Goal: Task Accomplishment & Management: Use online tool/utility

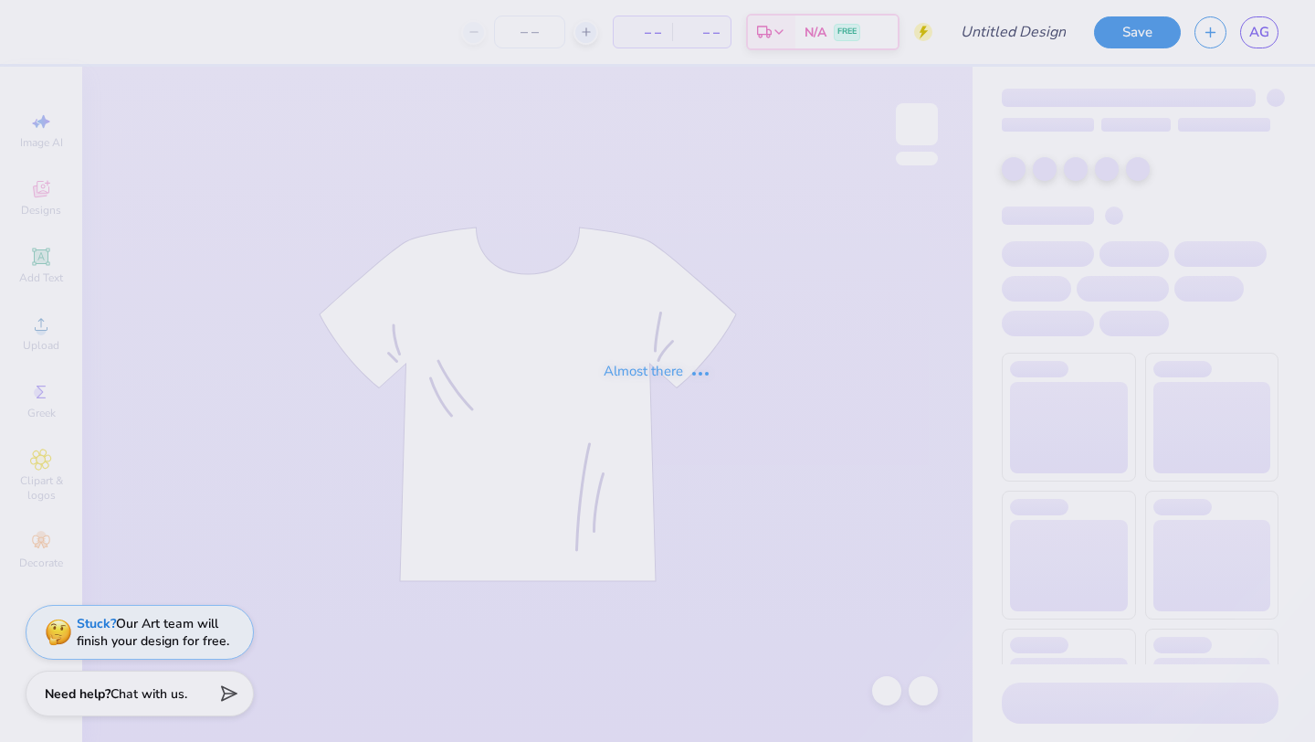
type input ""white fox" for diamond banquet"
type input "24"
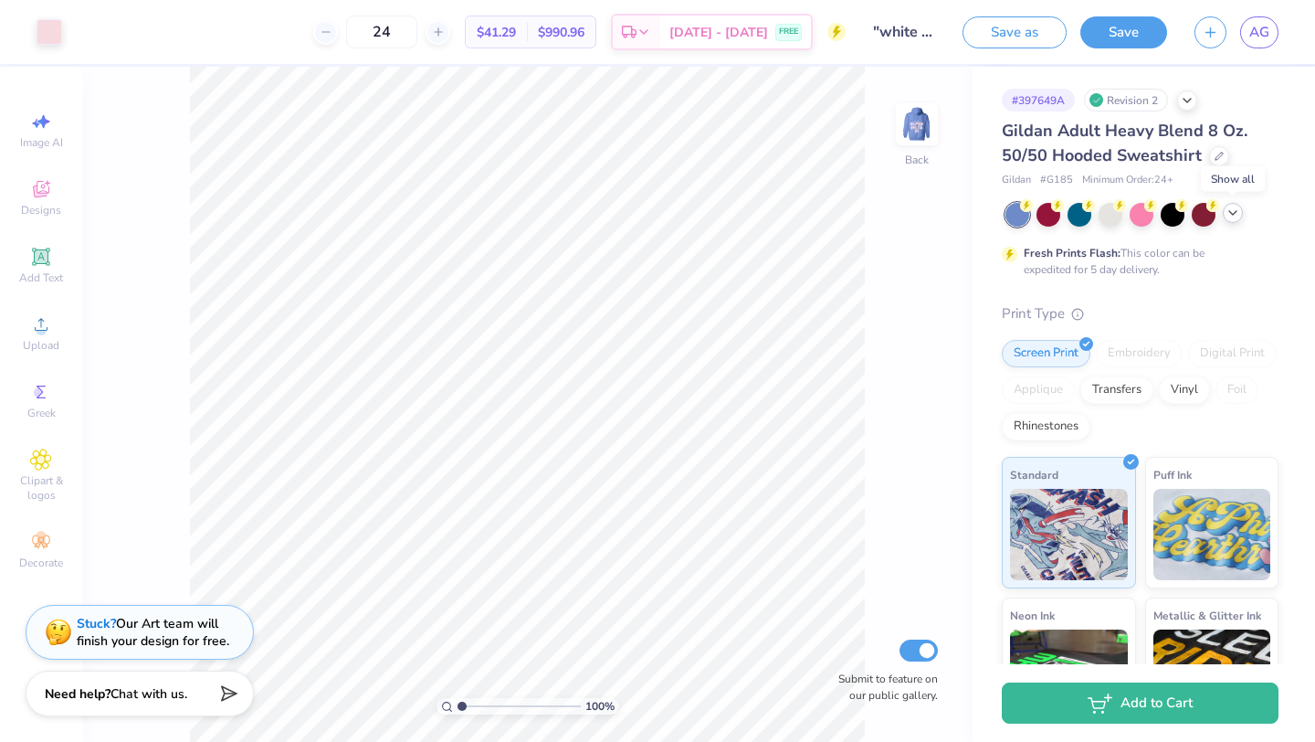
click at [1237, 211] on polyline at bounding box center [1232, 213] width 7 height 4
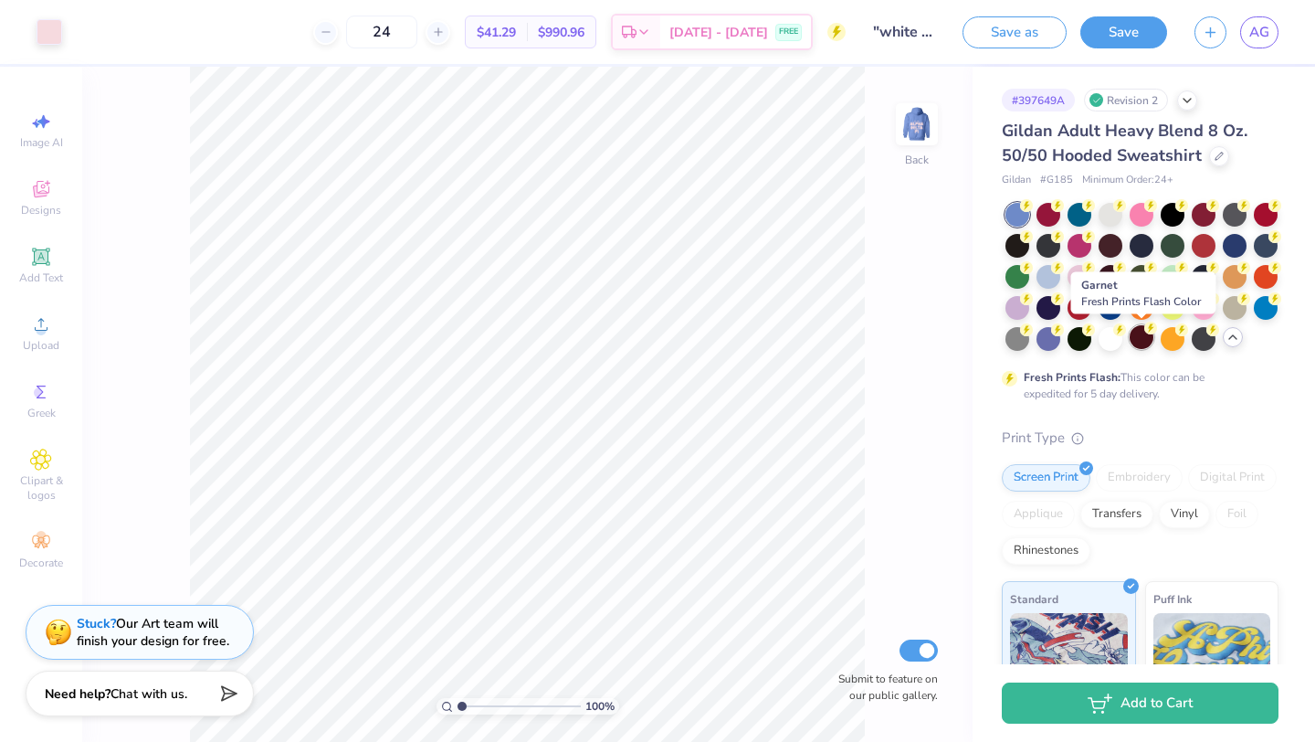
click at [1146, 339] on div at bounding box center [1142, 337] width 24 height 24
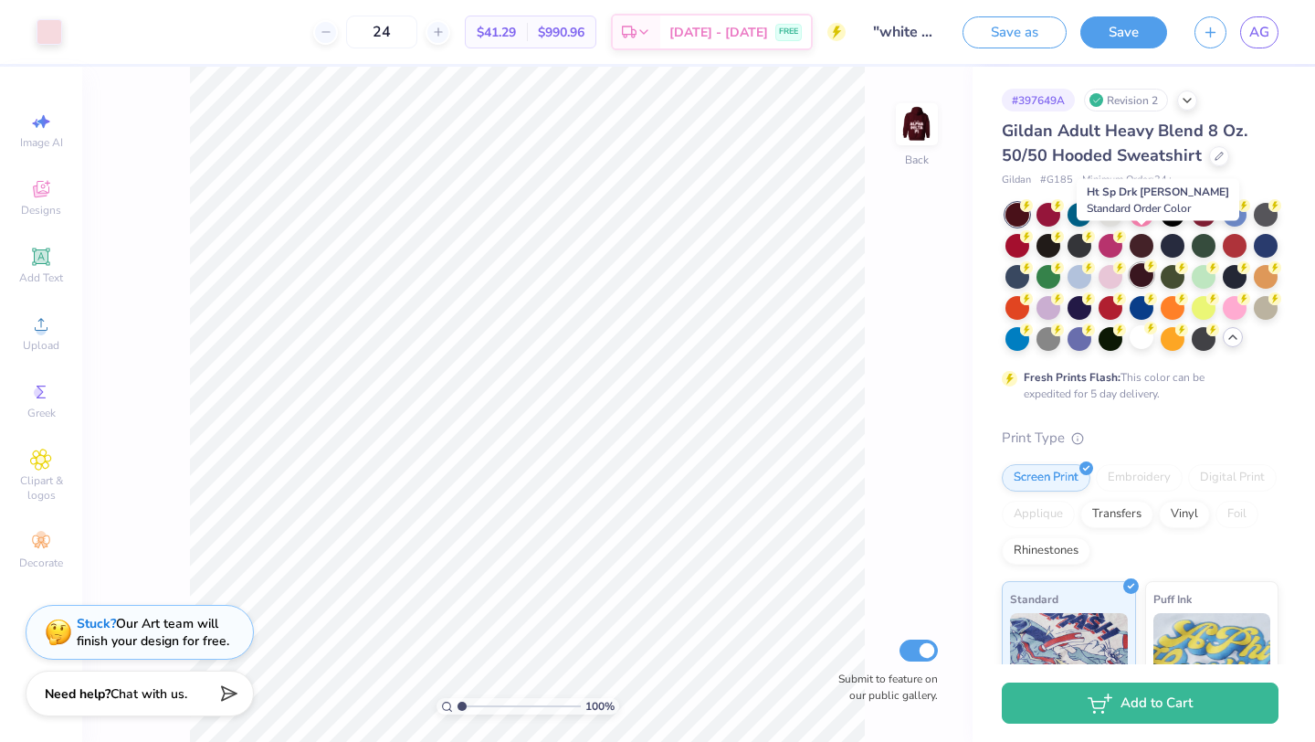
click at [1145, 247] on div at bounding box center [1142, 246] width 24 height 24
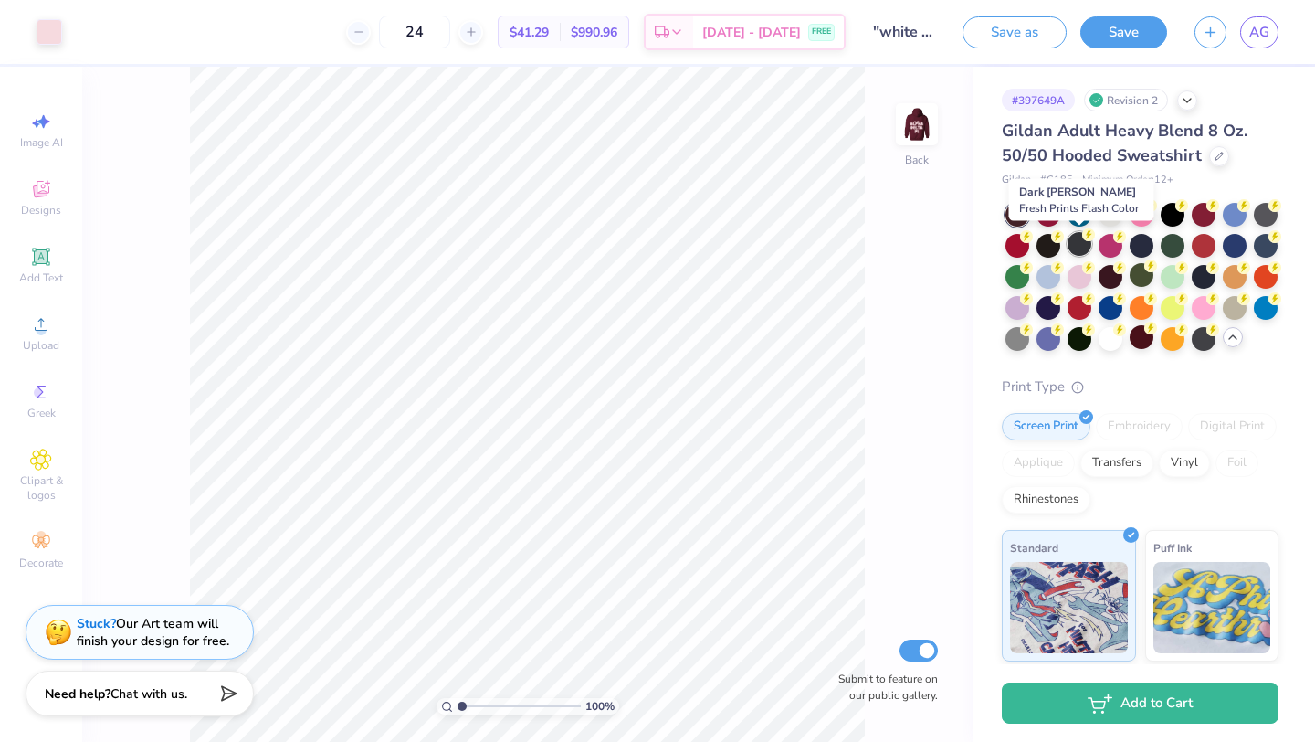
click at [1085, 248] on div at bounding box center [1080, 244] width 24 height 24
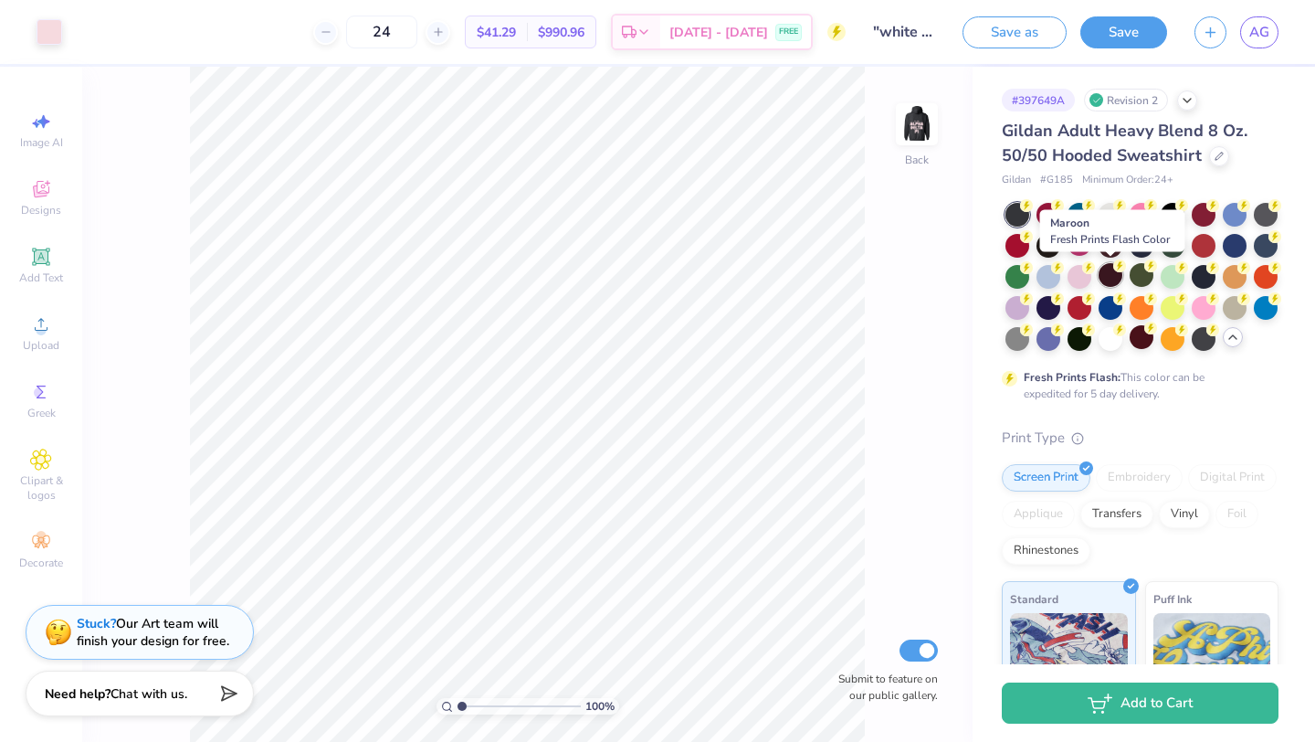
click at [1112, 277] on div at bounding box center [1111, 275] width 24 height 24
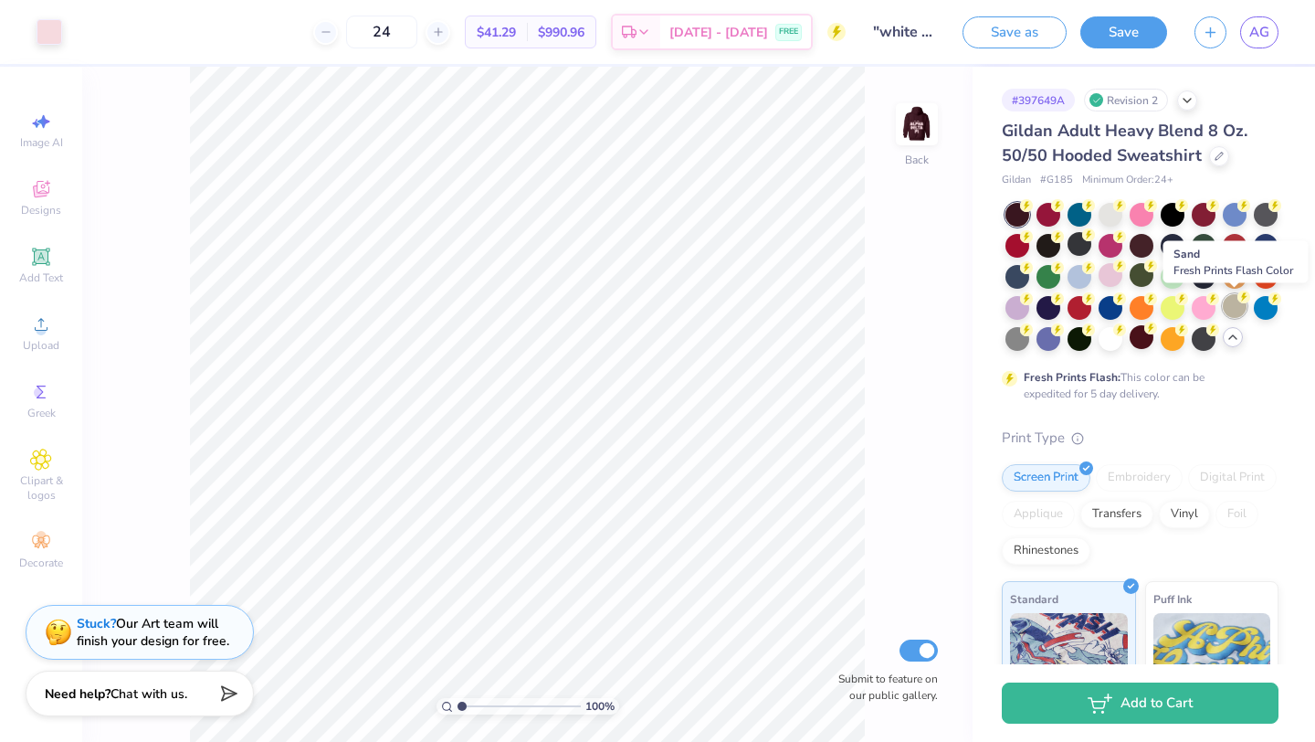
click at [1239, 311] on div at bounding box center [1235, 306] width 24 height 24
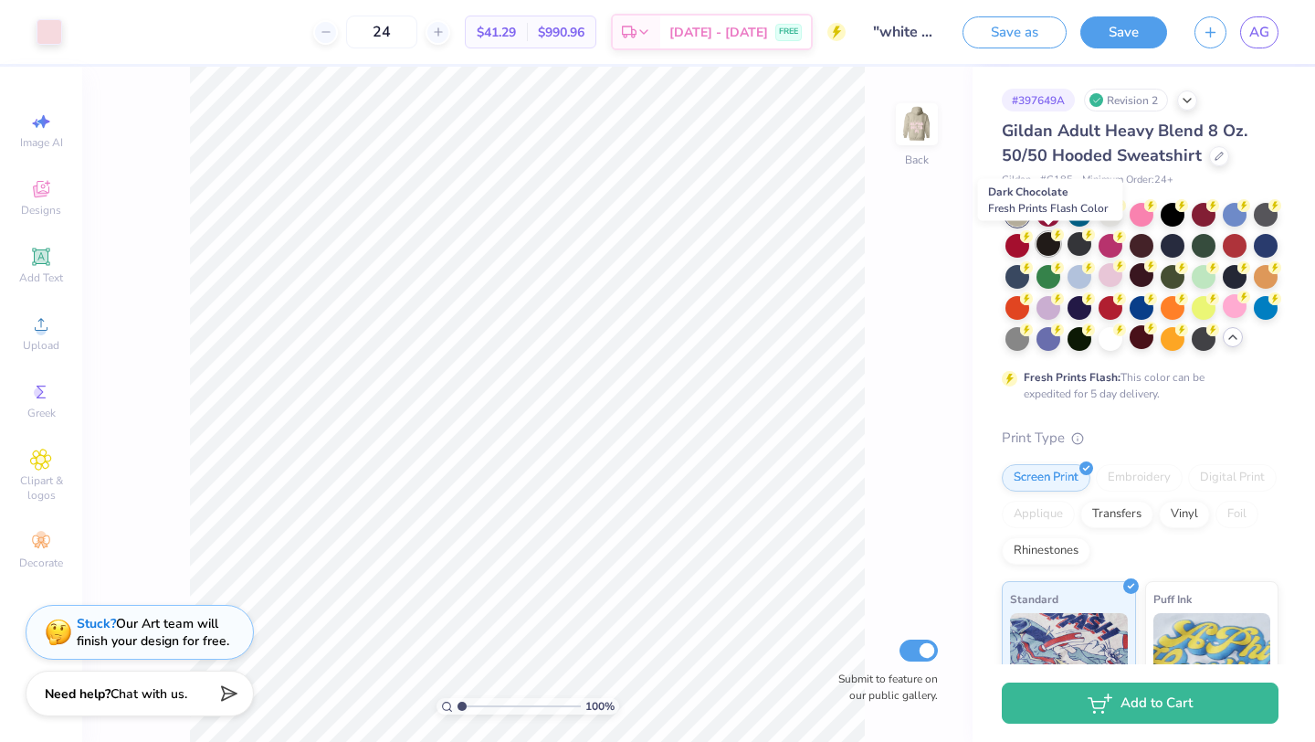
click at [1055, 247] on div at bounding box center [1049, 244] width 24 height 24
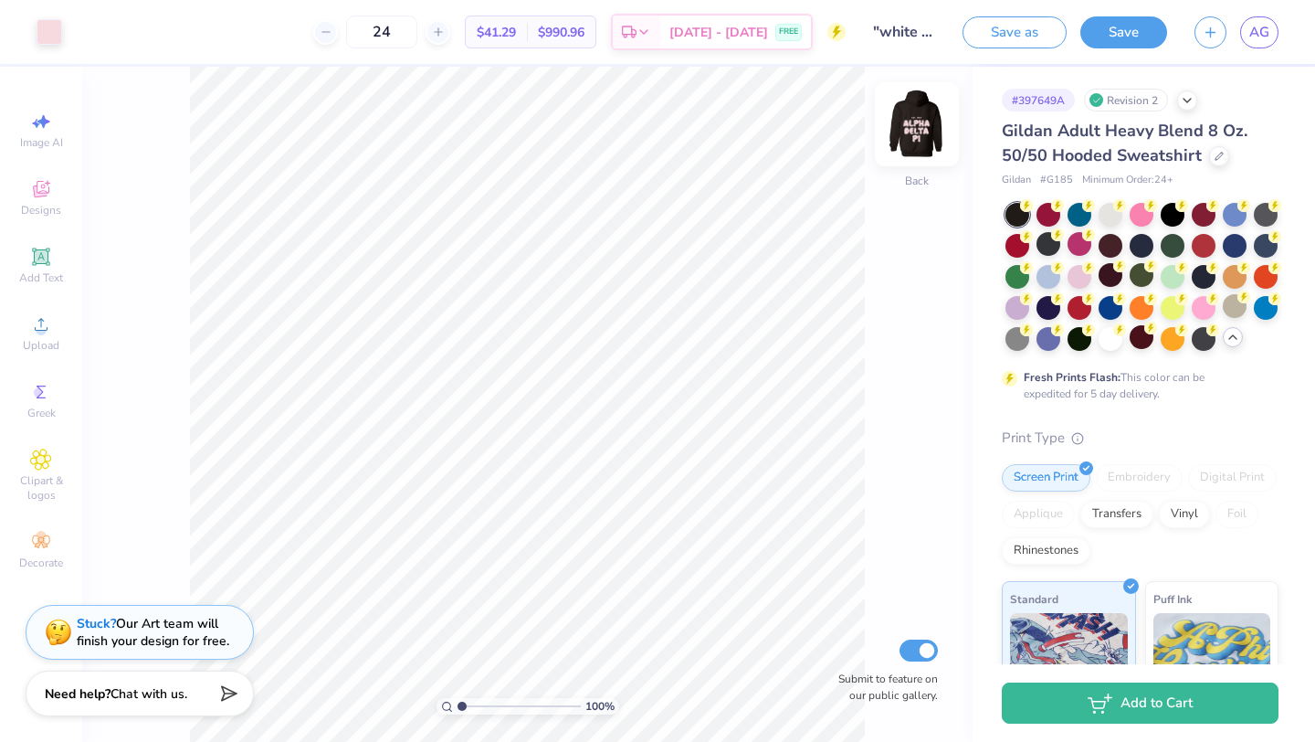
click at [920, 124] on img at bounding box center [916, 124] width 73 height 73
click at [922, 127] on img at bounding box center [916, 124] width 73 height 73
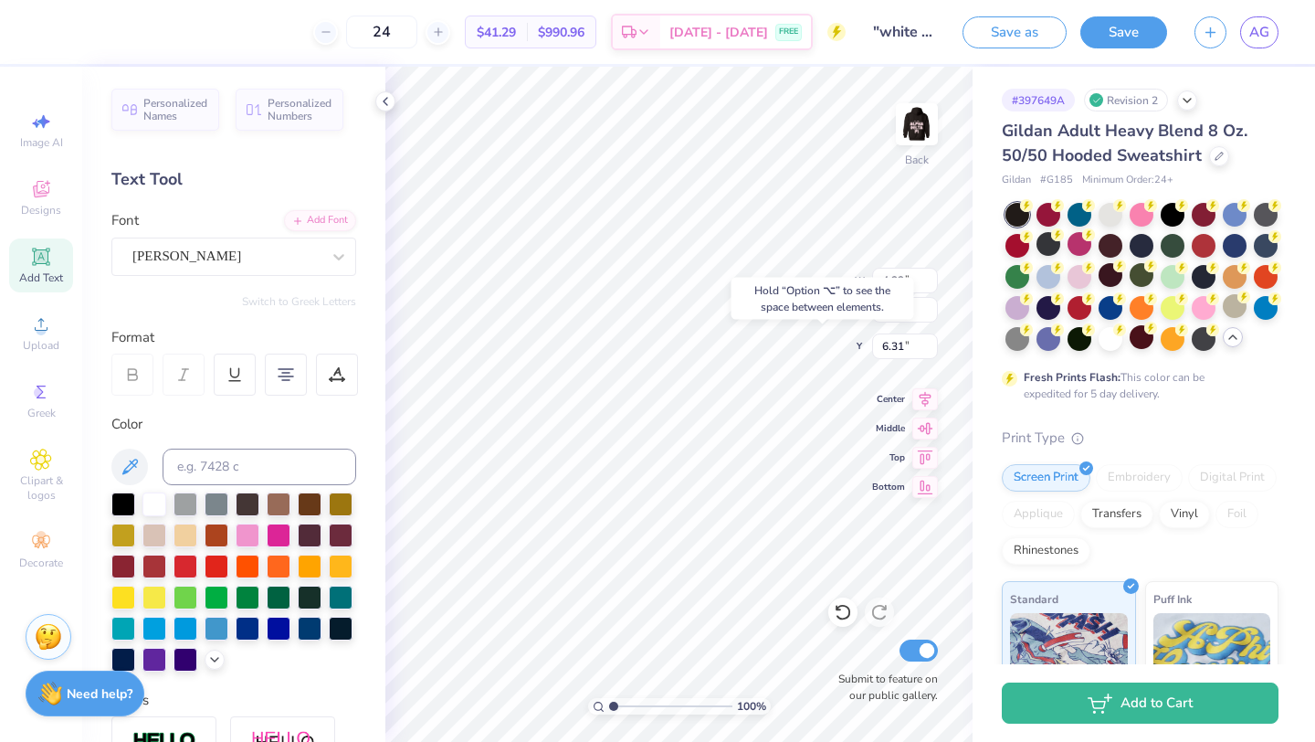
type input "6.31"
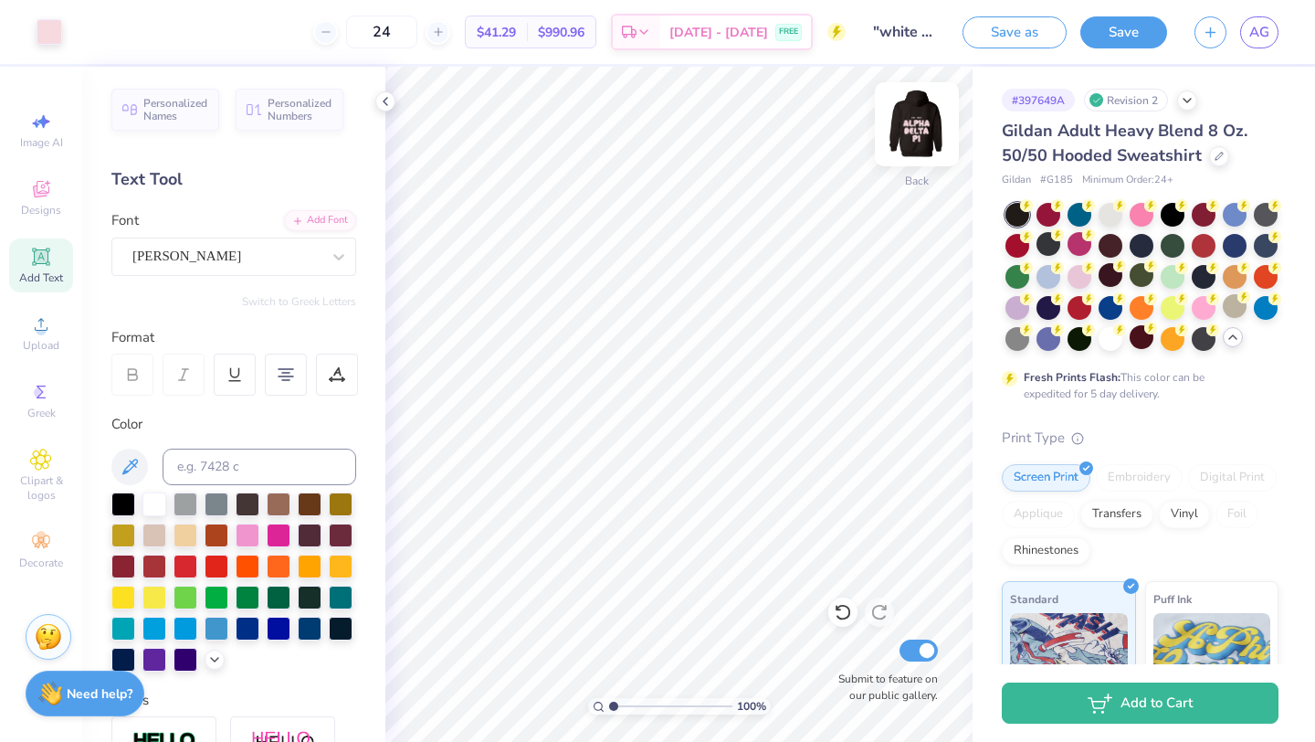
click at [912, 131] on img at bounding box center [916, 124] width 73 height 73
click at [936, 123] on img at bounding box center [916, 124] width 73 height 73
click at [1235, 219] on div at bounding box center [1235, 213] width 24 height 24
click at [911, 121] on img at bounding box center [916, 124] width 73 height 73
click at [911, 121] on img at bounding box center [917, 124] width 37 height 37
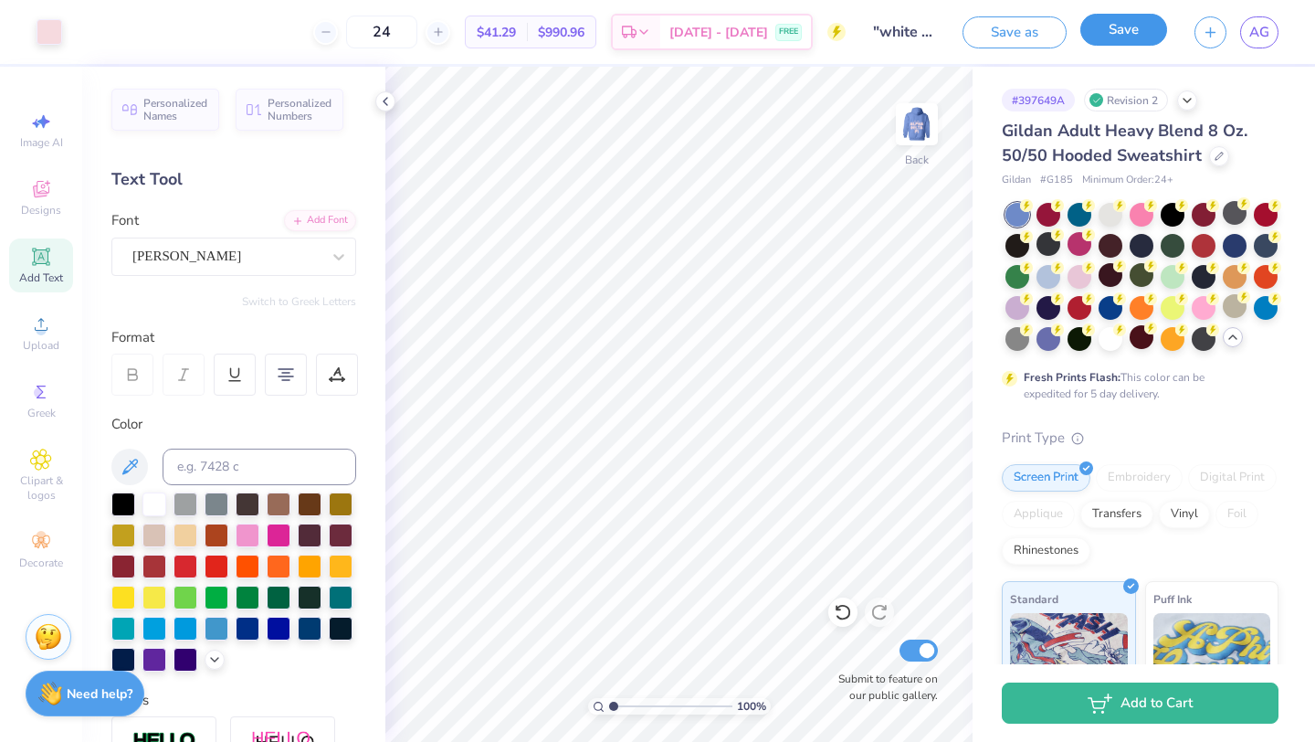
click at [1101, 38] on button "Save" at bounding box center [1123, 30] width 87 height 32
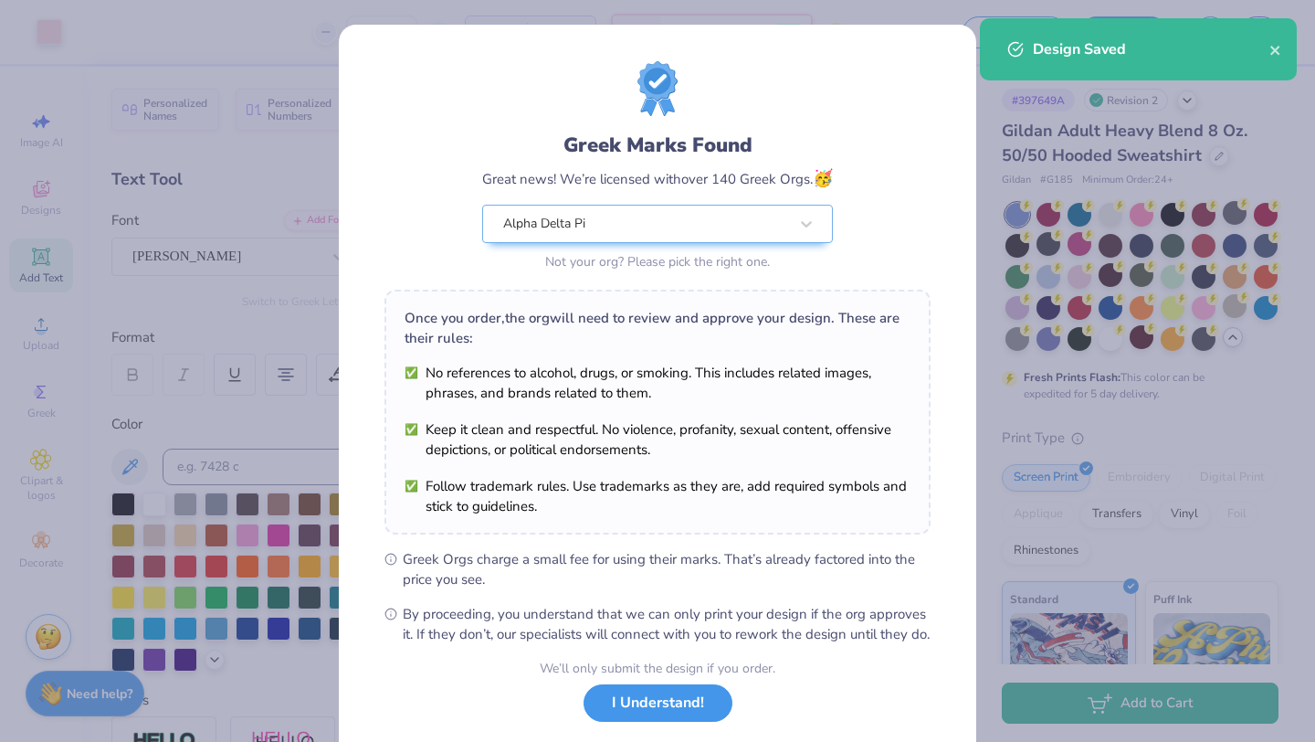
click at [685, 722] on button "I Understand!" at bounding box center [658, 702] width 149 height 37
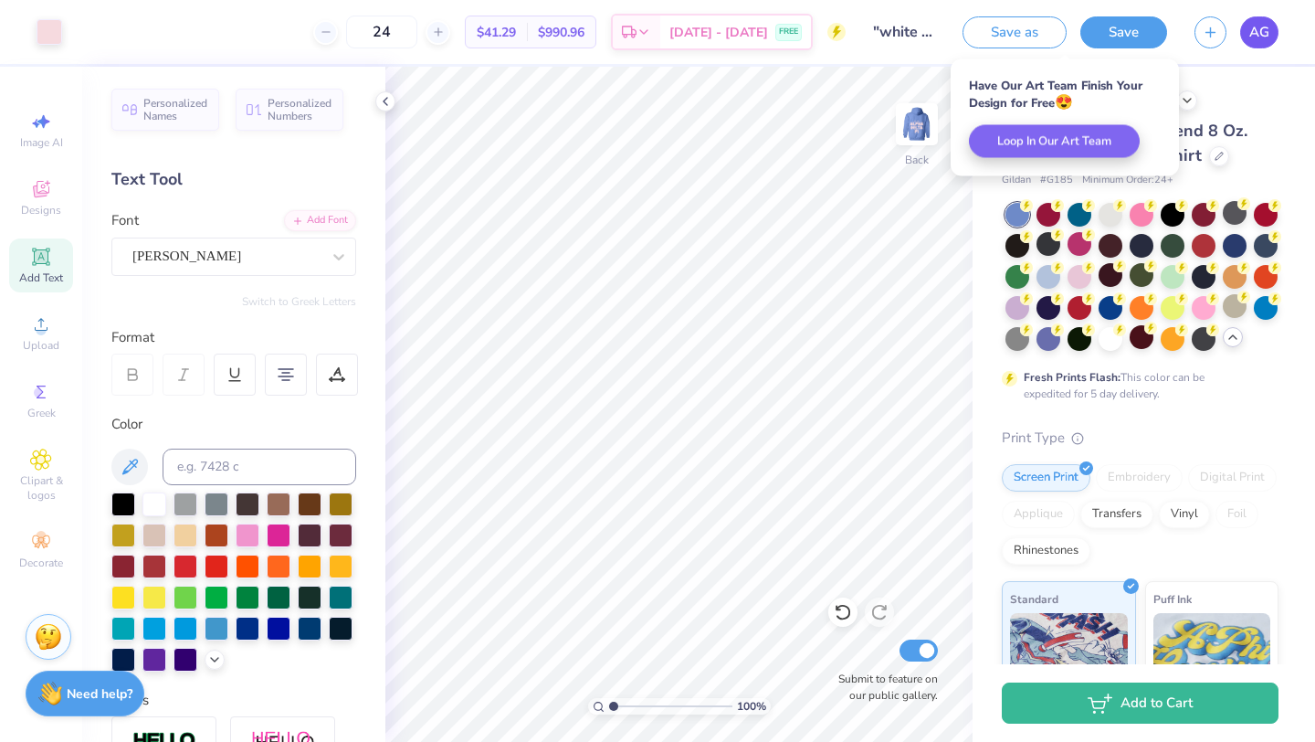
click at [1261, 22] on span "AG" at bounding box center [1259, 32] width 20 height 21
